Goal: Task Accomplishment & Management: Complete application form

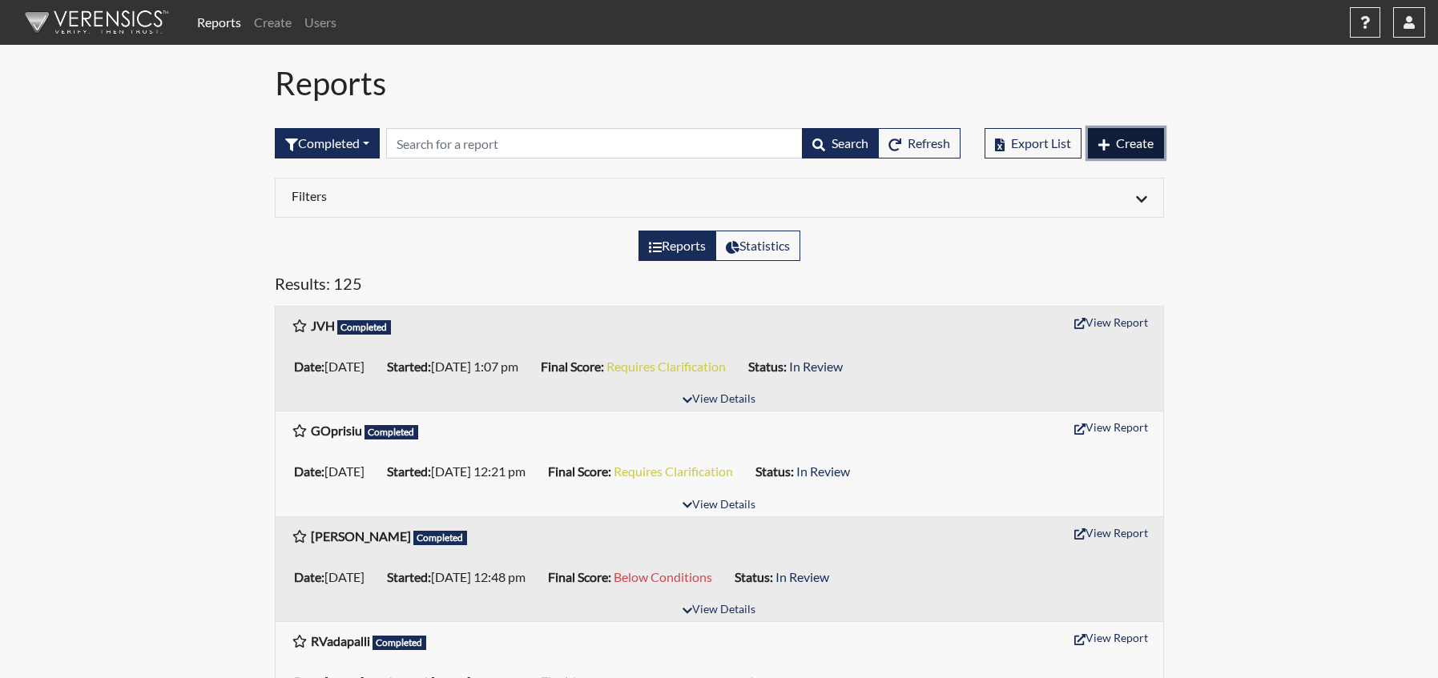
click at [1122, 140] on span "Create" at bounding box center [1135, 142] width 38 height 15
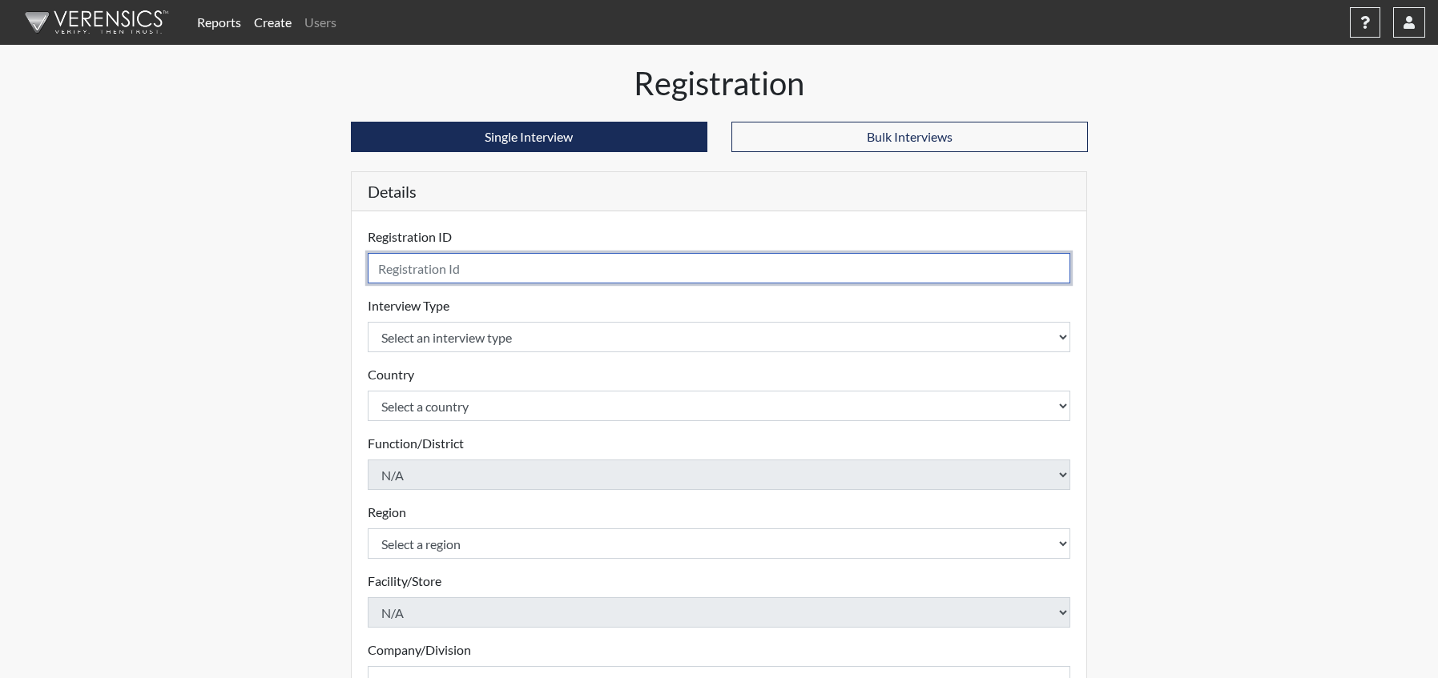
click at [473, 264] on input "text" at bounding box center [719, 268] width 703 height 30
type input "CI"
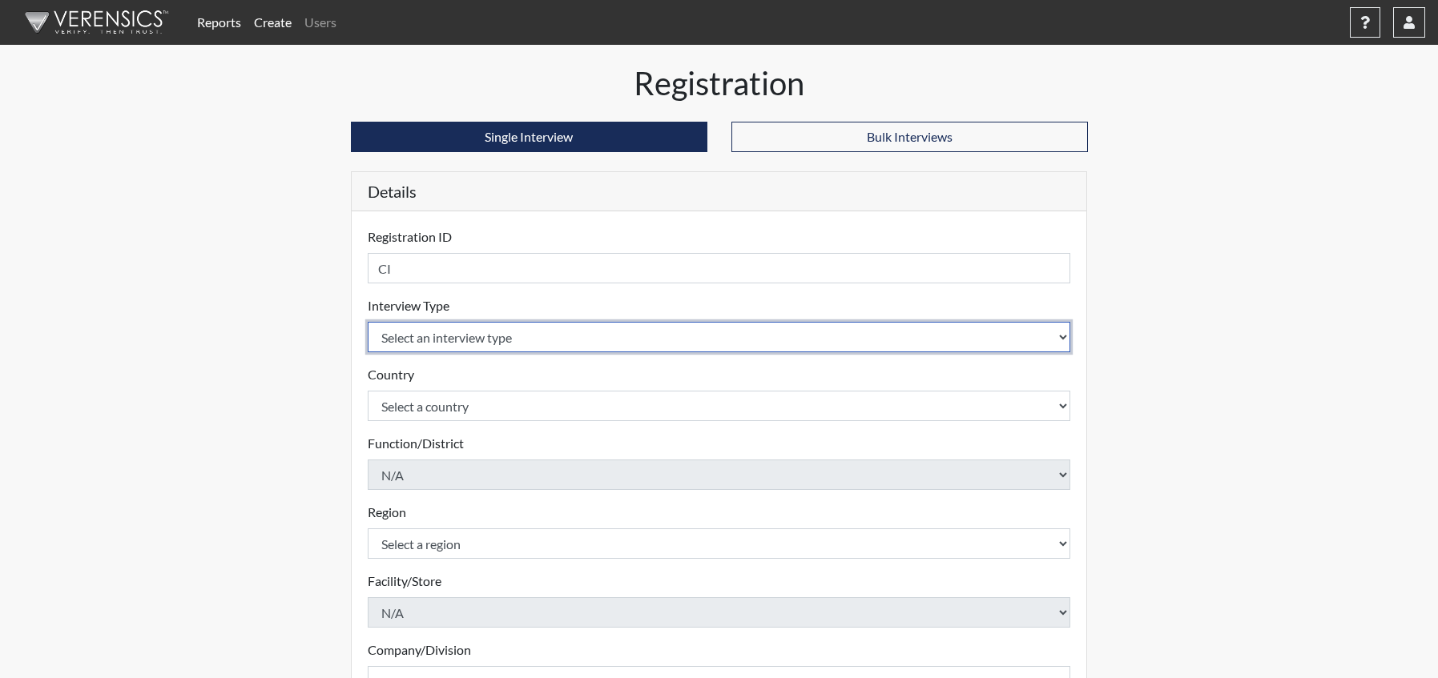
click at [476, 340] on select "Select an interview type Pre-Employment" at bounding box center [719, 337] width 703 height 30
select select "c2470aee-a530-11ea-a930-026c882af335"
click at [368, 322] on select "Select an interview type Pre-Employment" at bounding box center [719, 337] width 703 height 30
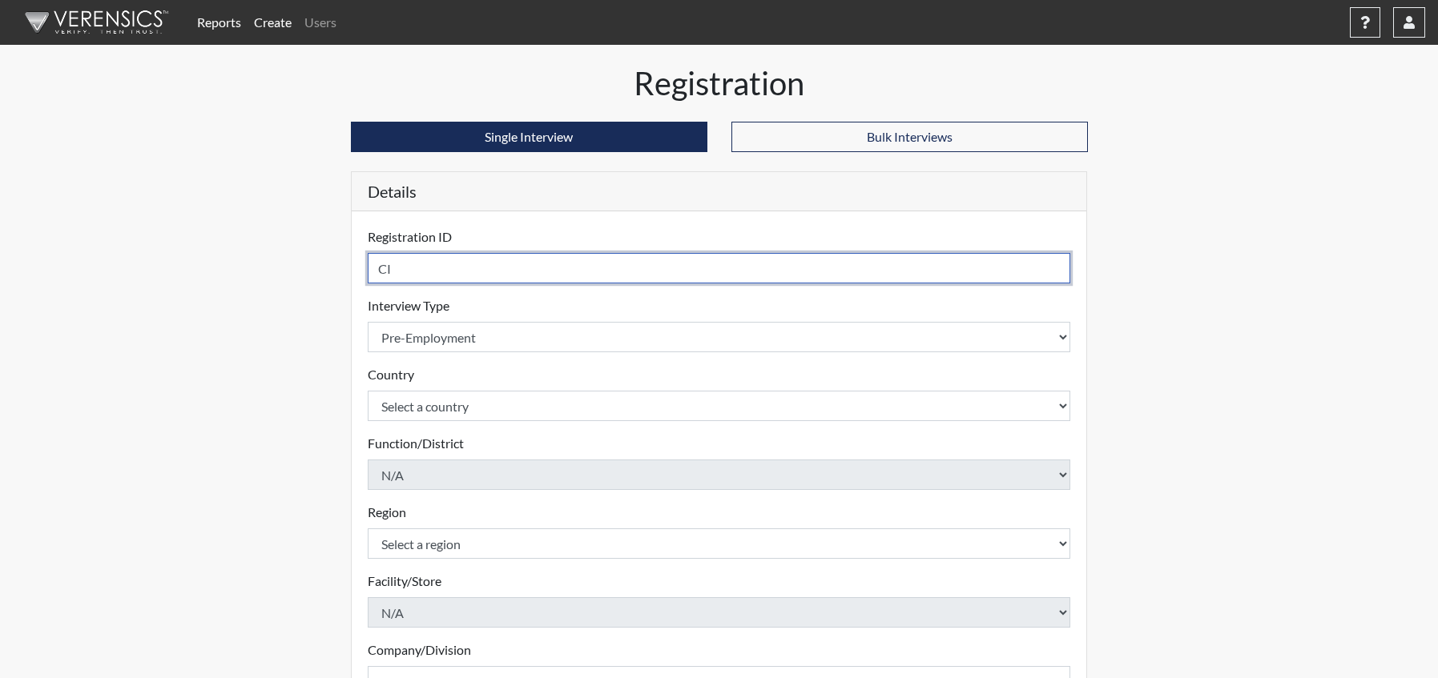
click at [408, 274] on input "CI" at bounding box center [719, 268] width 703 height 30
type input "COkoro"
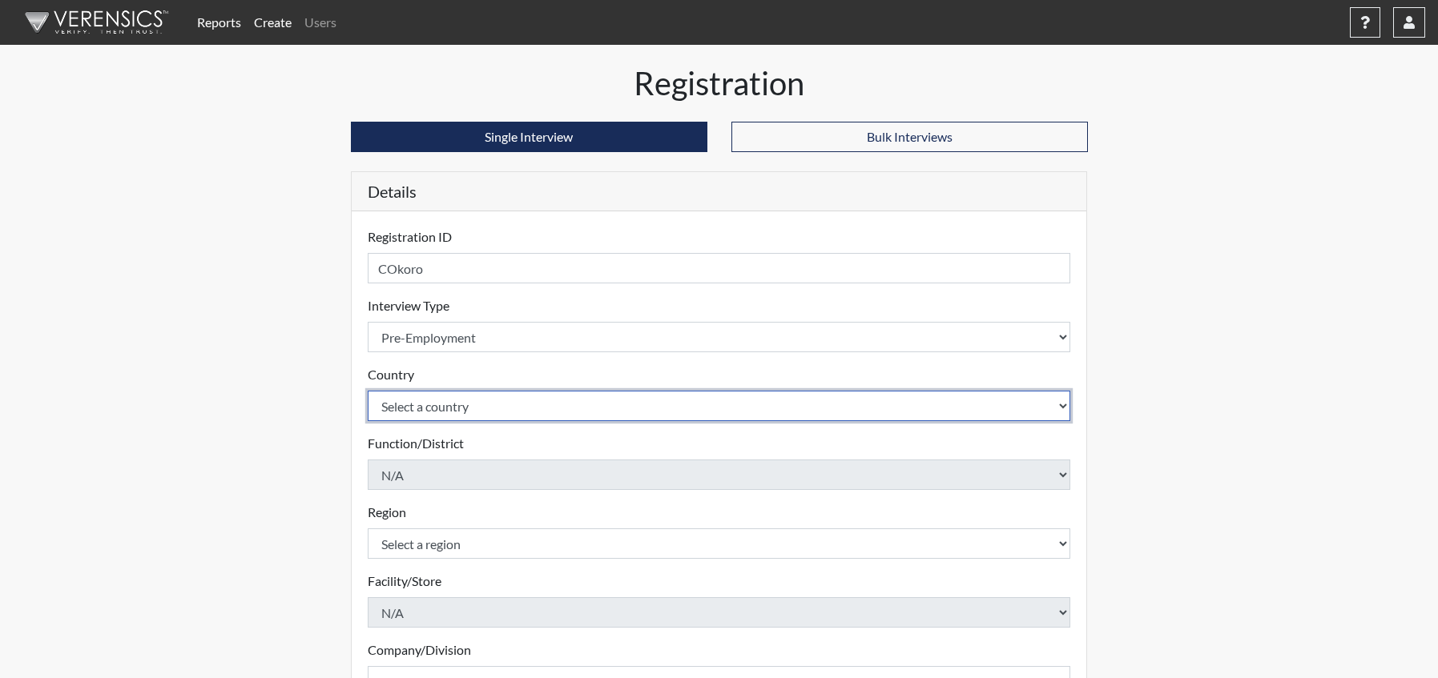
click at [462, 416] on select "Select a country [GEOGRAPHIC_DATA] [GEOGRAPHIC_DATA]" at bounding box center [719, 406] width 703 height 30
select select "united-states-of-[GEOGRAPHIC_DATA]"
click at [368, 391] on select "Select a country [GEOGRAPHIC_DATA] [GEOGRAPHIC_DATA]" at bounding box center [719, 406] width 703 height 30
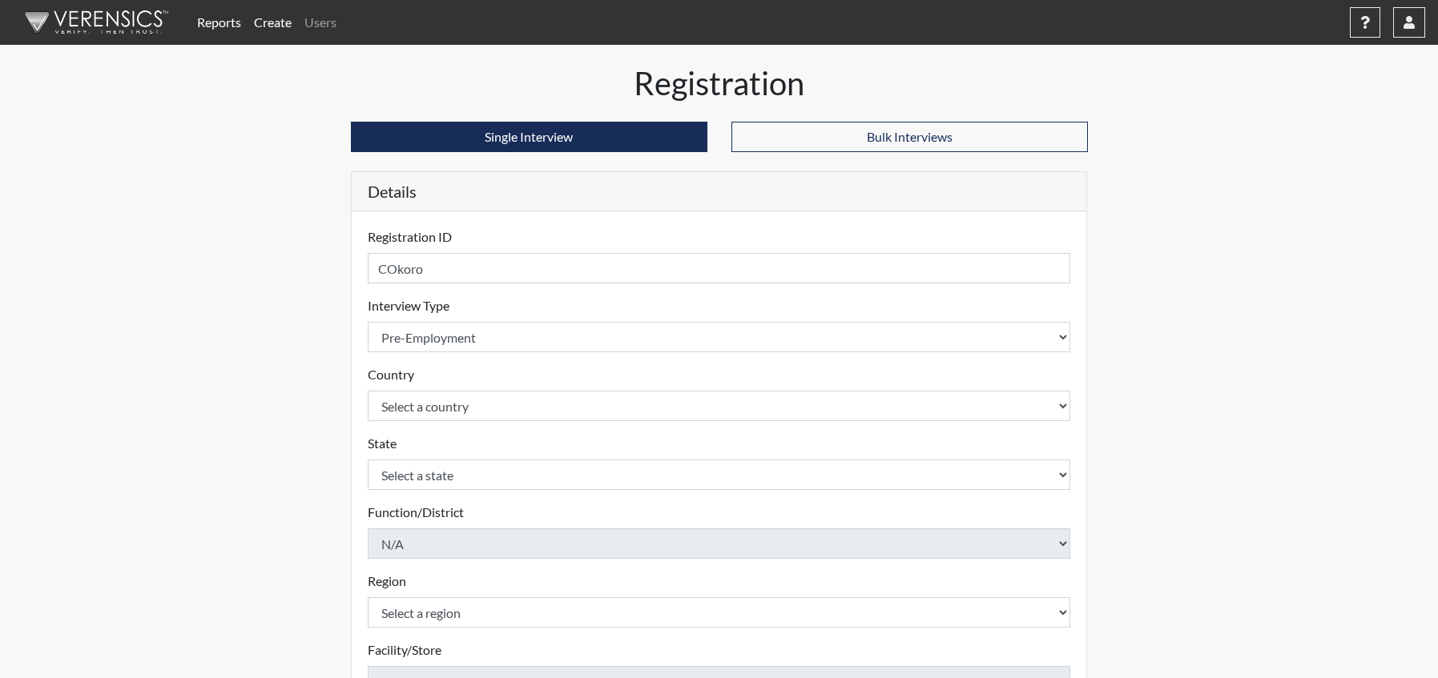
click at [308, 393] on div "Registration Single Interview Bulk Interviews Details Registration ID COkoro Pl…" at bounding box center [719, 517] width 913 height 906
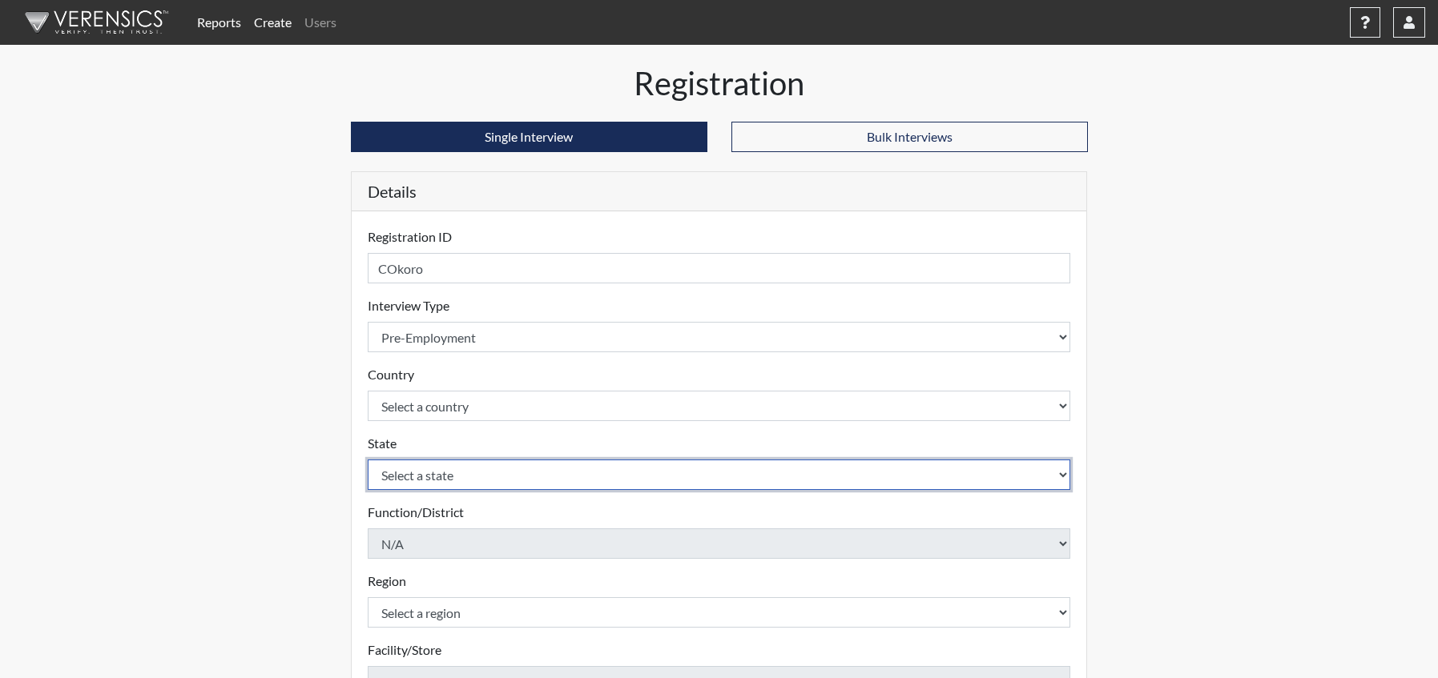
click at [420, 476] on select "Select a state [US_STATE] [US_STATE] [US_STATE] [US_STATE] [US_STATE] [US_STATE…" at bounding box center [719, 475] width 703 height 30
select select "VA"
click at [368, 460] on select "Select a state [US_STATE] [US_STATE] [US_STATE] [US_STATE] [US_STATE] [US_STATE…" at bounding box center [719, 475] width 703 height 30
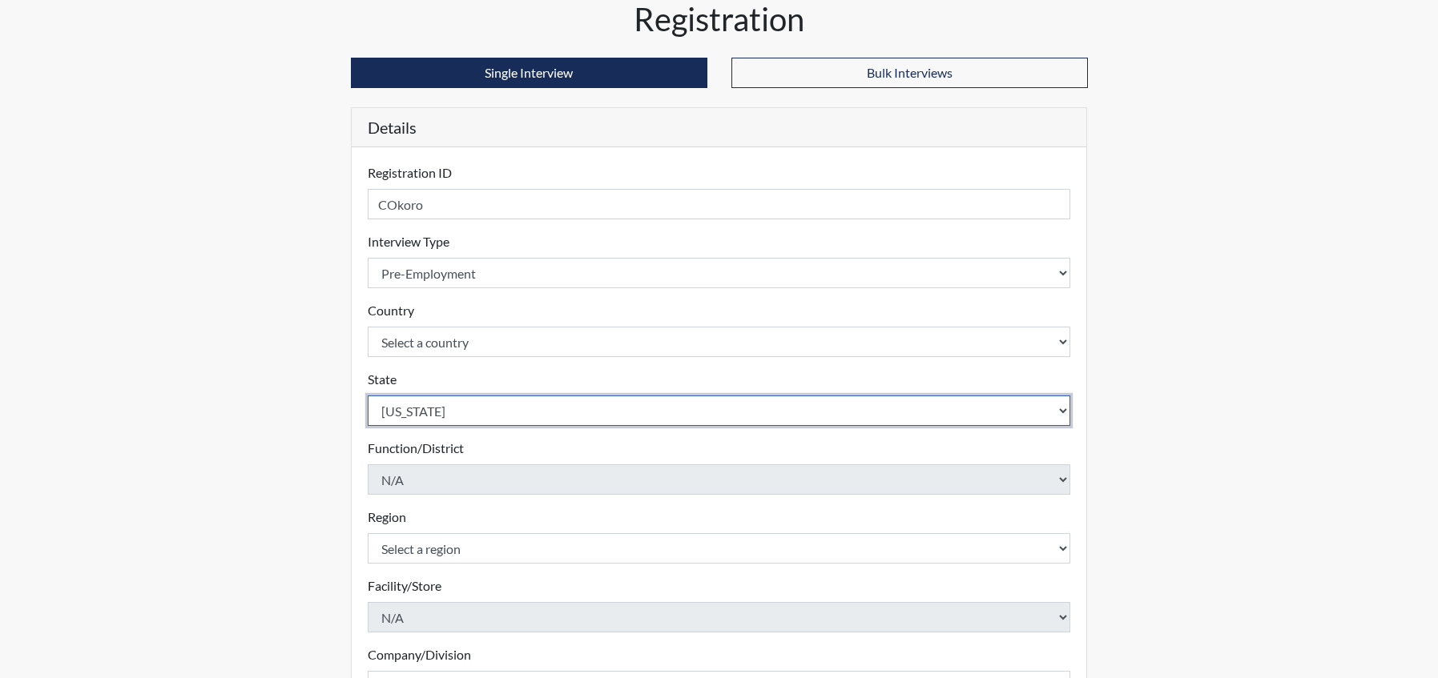
scroll to position [160, 0]
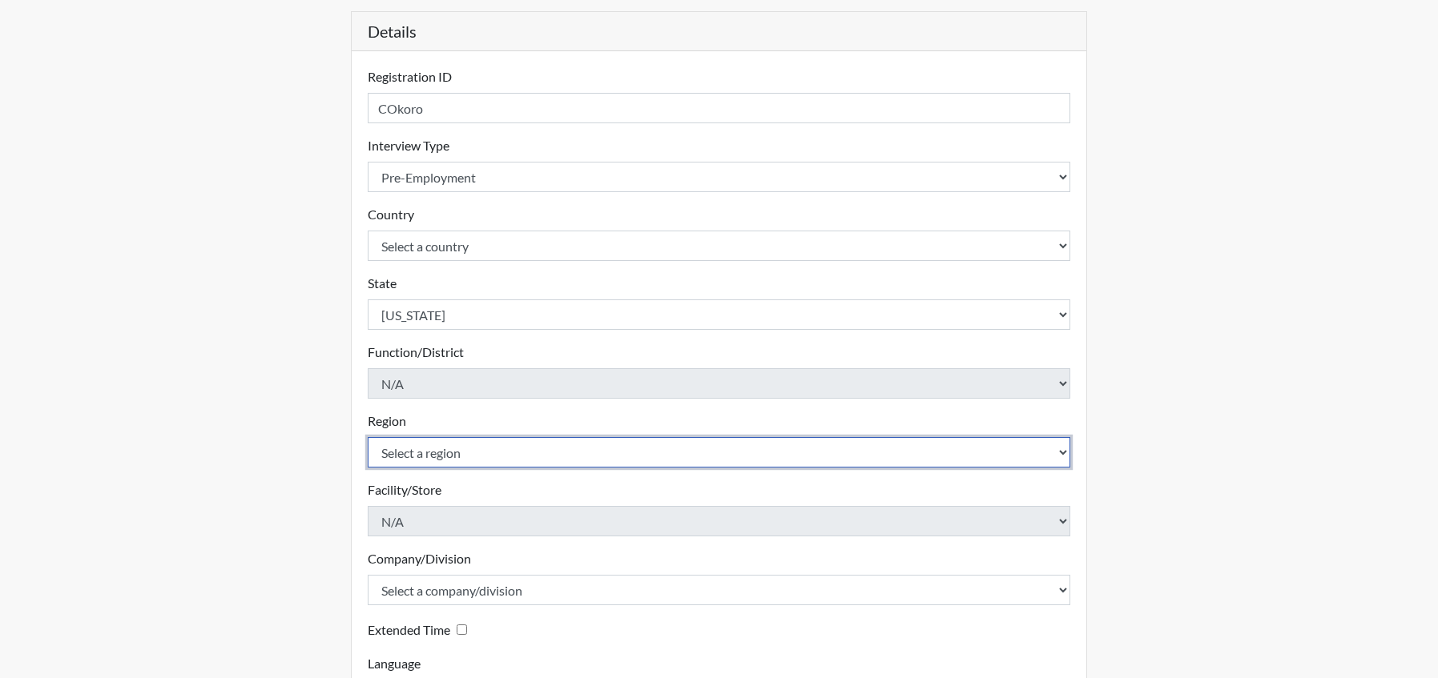
click at [495, 458] on select "Select a region [GEOGRAPHIC_DATA]" at bounding box center [719, 452] width 703 height 30
select select "d73e6870-864b-4b2f-a342-3d2bbe351c20"
click at [368, 437] on select "Select a region [GEOGRAPHIC_DATA]" at bounding box center [719, 452] width 703 height 30
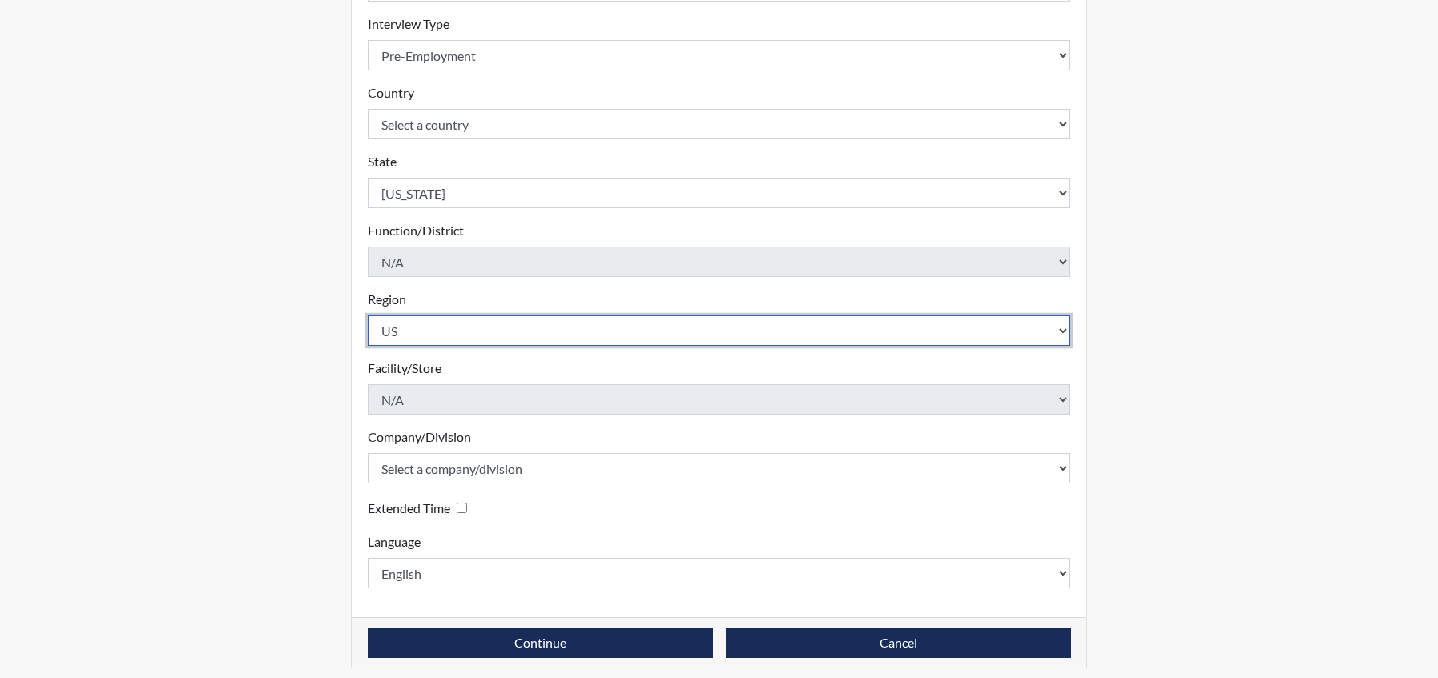
scroll to position [292, 0]
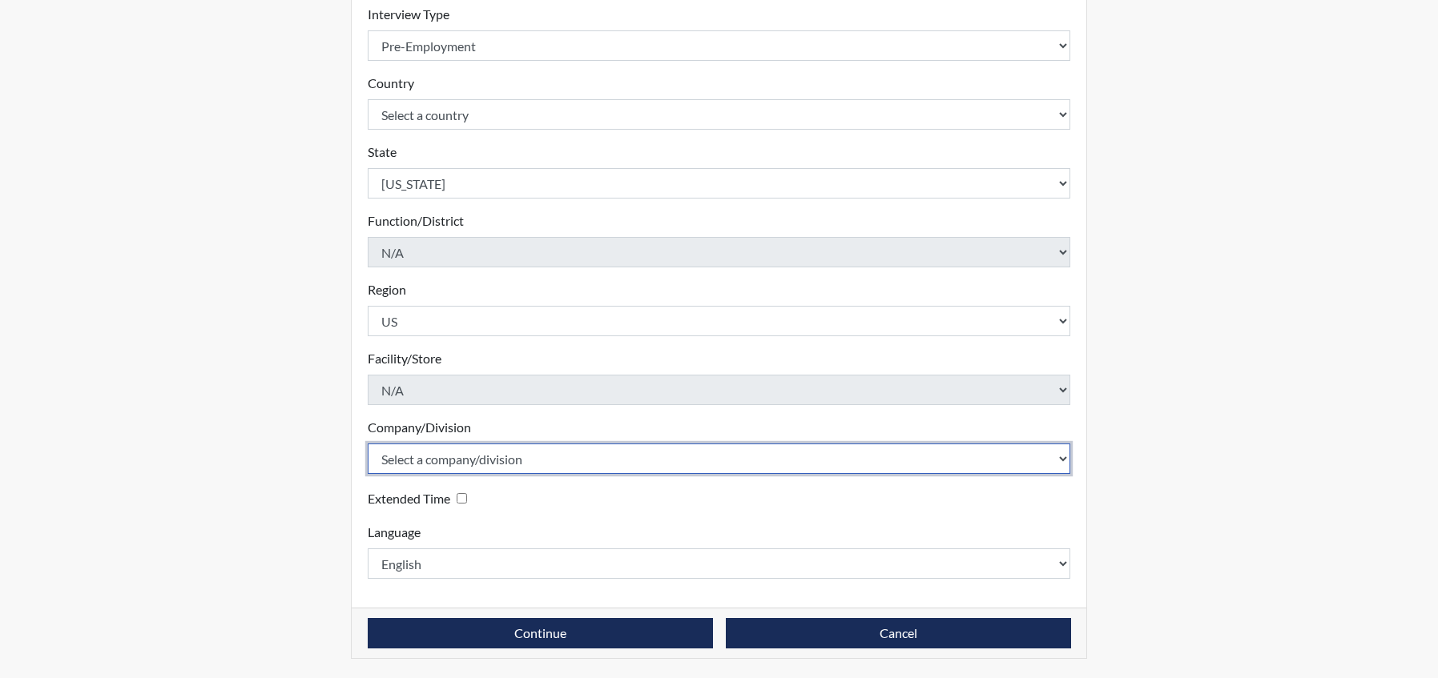
click at [509, 459] on select "Select a company/division Amuddle EVER Elephant Essay GlendaInc INNER Lionheart…" at bounding box center [719, 459] width 703 height 30
select select "68468a41-46e9-44d3-b2a9-90335604dd97"
click at [368, 444] on select "Select a company/division Amuddle EVER Elephant Essay GlendaInc INNER Lionheart…" at bounding box center [719, 459] width 703 height 30
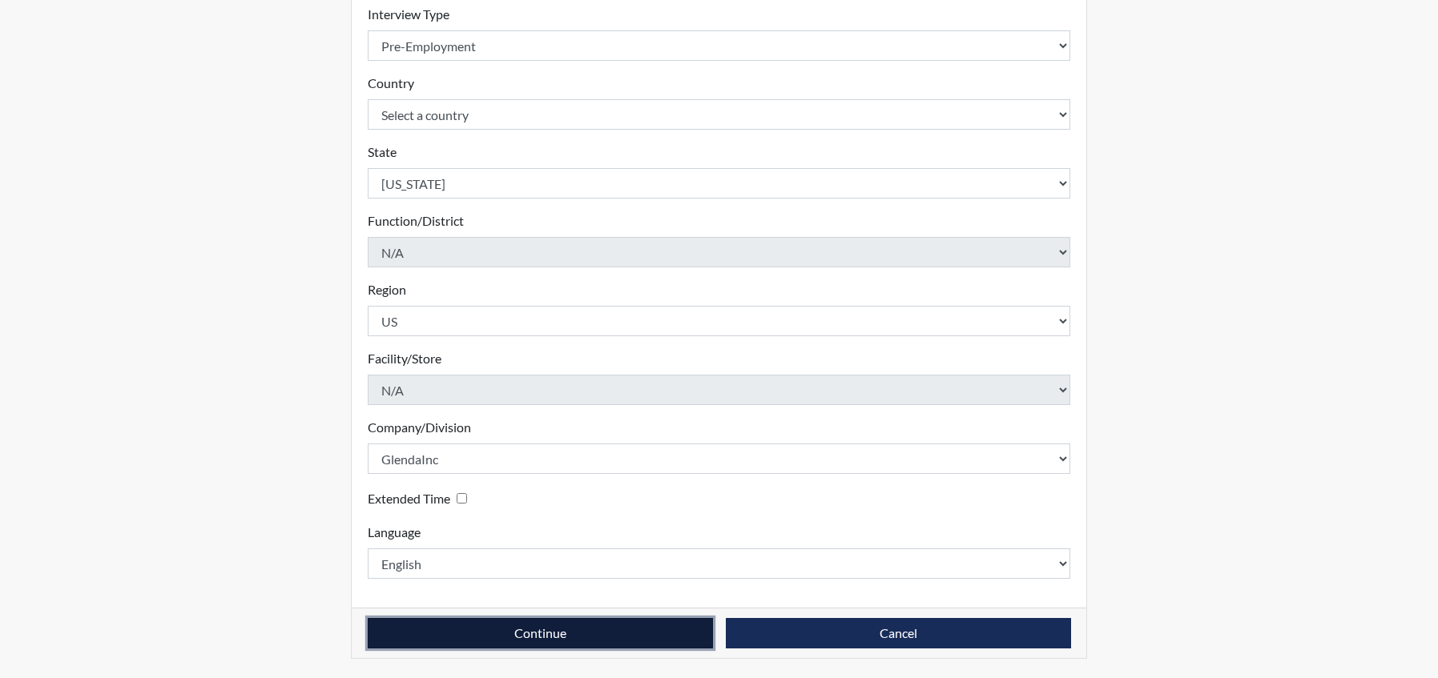
click at [538, 642] on button "Continue" at bounding box center [540, 633] width 345 height 30
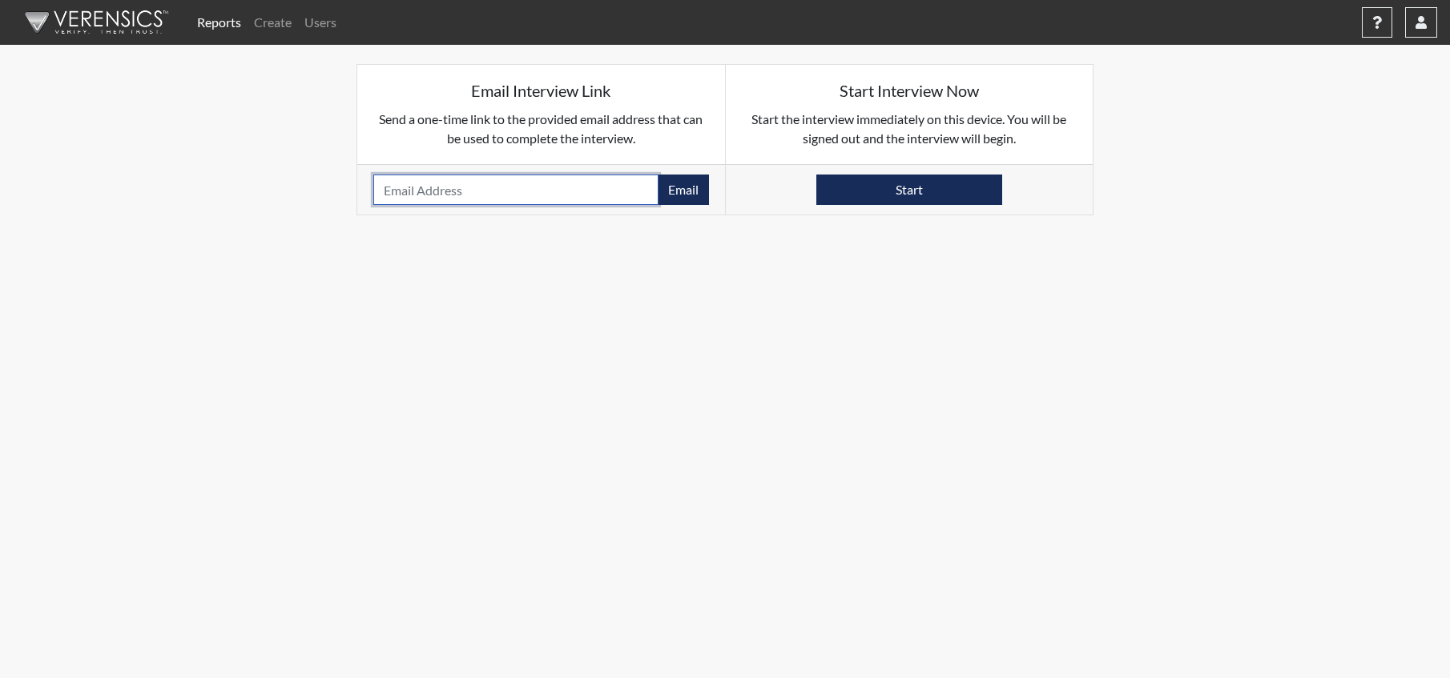
click at [555, 201] on input "email" at bounding box center [515, 190] width 285 height 30
paste input "[EMAIL_ADDRESS][DOMAIN_NAME]"
type input "[EMAIL_ADDRESS][DOMAIN_NAME]"
click at [685, 192] on button "Email" at bounding box center [683, 190] width 51 height 30
